Goal: Task Accomplishment & Management: Use online tool/utility

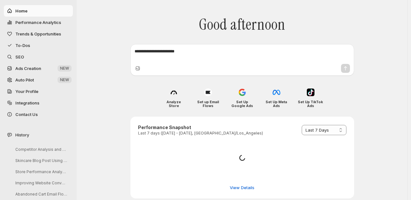
select select "*********"
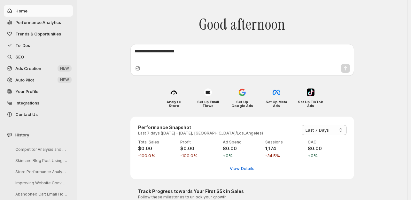
click at [19, 53] on link "SEO" at bounding box center [38, 56] width 69 height 11
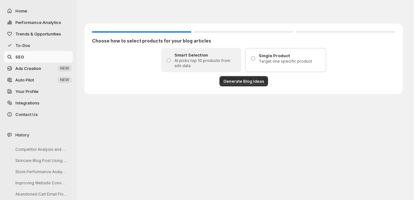
click at [18, 7] on button "Home" at bounding box center [38, 10] width 69 height 11
select select "*********"
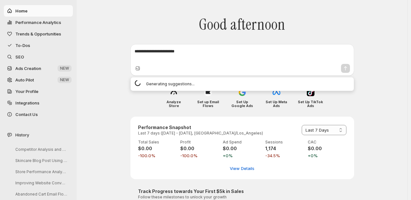
click at [199, 51] on textarea at bounding box center [241, 54] width 215 height 13
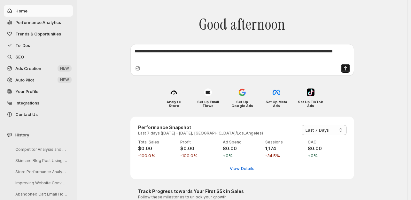
type textarea "**********"
click at [346, 67] on icon "Send message" at bounding box center [345, 68] width 3 height 4
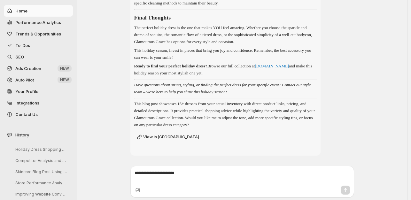
scroll to position [1031, 0]
click at [173, 135] on span "View in [GEOGRAPHIC_DATA]" at bounding box center [171, 136] width 56 height 5
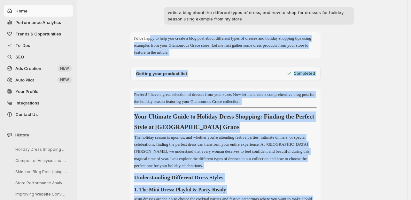
scroll to position [9, 0]
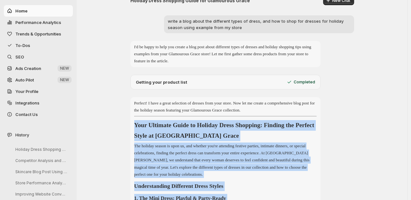
drag, startPoint x: 260, startPoint y: 91, endPoint x: 135, endPoint y: 119, distance: 127.9
copy div "Your Ultimate Guide to Holiday Dress Shopping: Finding the Perfect Style at Gla…"
click at [27, 20] on span "Performance Analytics" at bounding box center [38, 22] width 46 height 5
select select "**********"
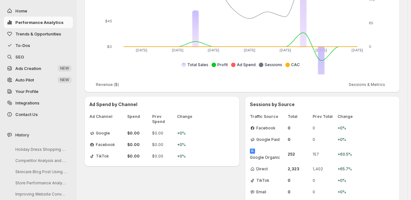
scroll to position [162, 0]
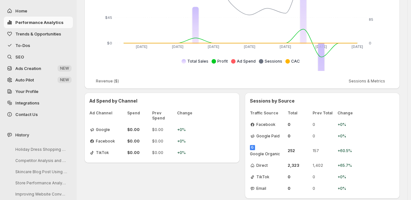
click at [26, 67] on span "Ads Creation" at bounding box center [28, 68] width 26 height 5
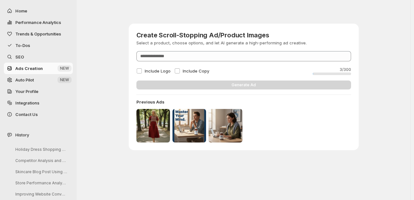
click at [28, 33] on span "Trends & Opportunities" at bounding box center [38, 33] width 46 height 5
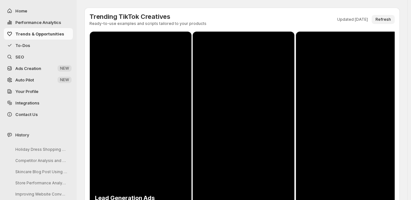
click at [386, 20] on span "Refresh" at bounding box center [382, 19] width 15 height 5
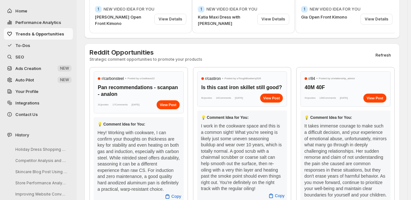
scroll to position [224, 0]
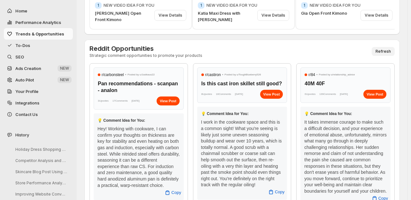
click at [385, 52] on span "Refresh" at bounding box center [382, 51] width 15 height 5
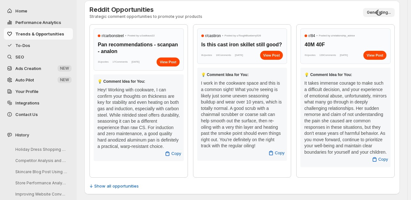
scroll to position [264, 0]
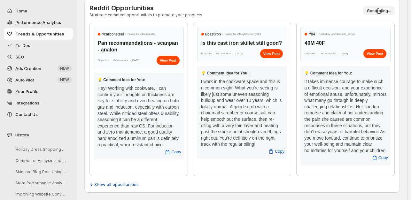
click at [106, 183] on span "↓ Show all opportunities" at bounding box center [113, 184] width 49 height 6
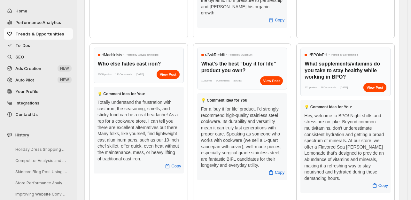
scroll to position [616, 0]
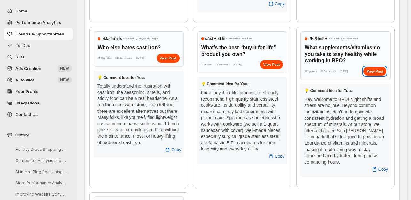
click at [379, 67] on div "View Post" at bounding box center [374, 71] width 23 height 9
click at [386, 166] on span "Copy" at bounding box center [383, 169] width 10 height 6
